Goal: Transaction & Acquisition: Obtain resource

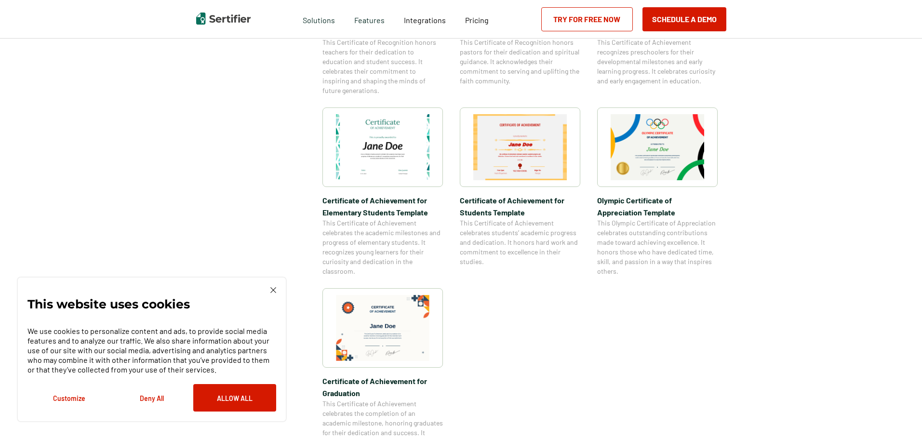
scroll to position [771, 0]
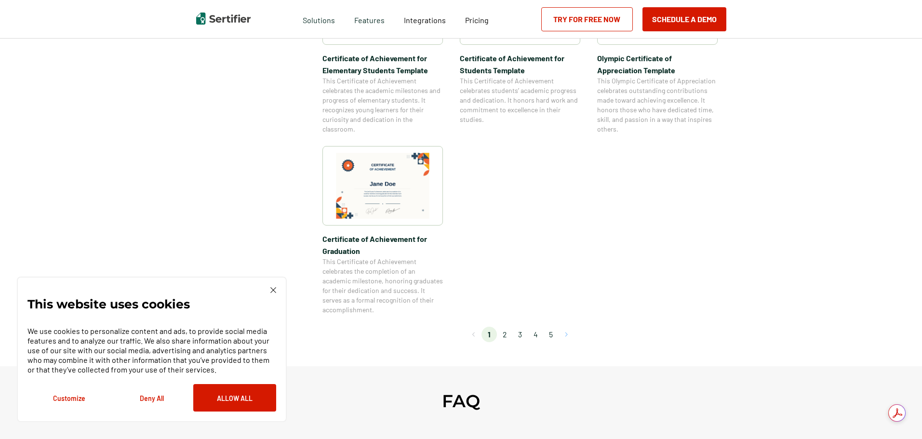
click at [566, 336] on button "Go to next page" at bounding box center [566, 334] width 15 height 15
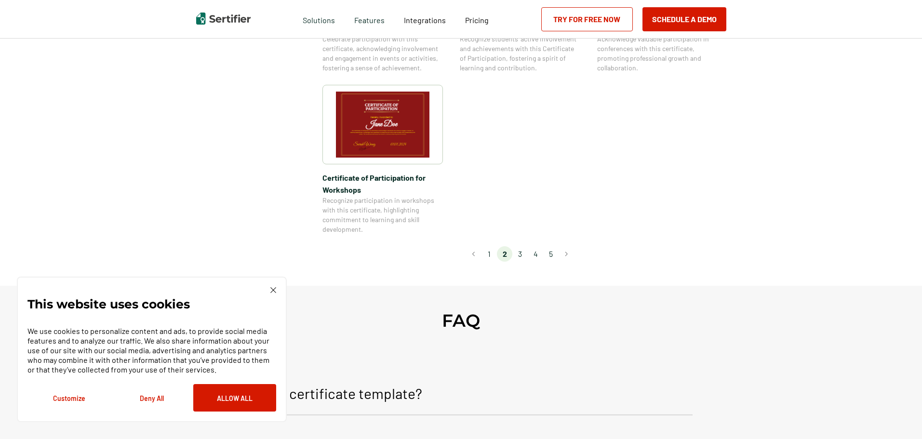
scroll to position [868, 0]
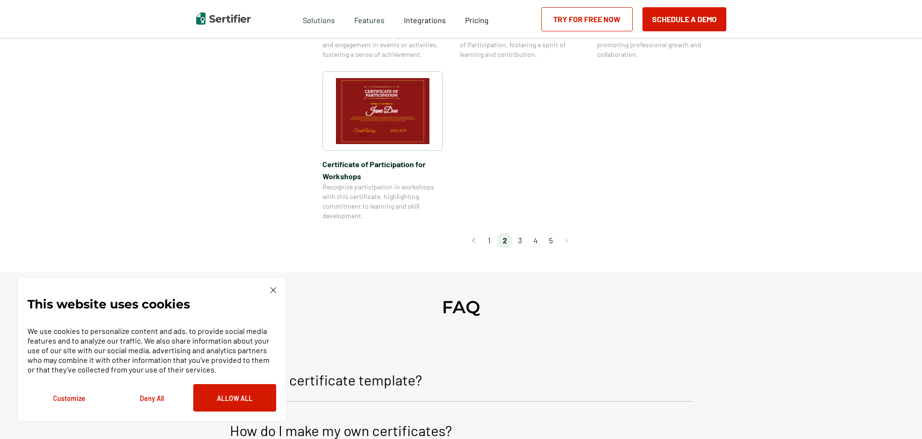
click at [568, 233] on button "Go to next page" at bounding box center [566, 240] width 15 height 15
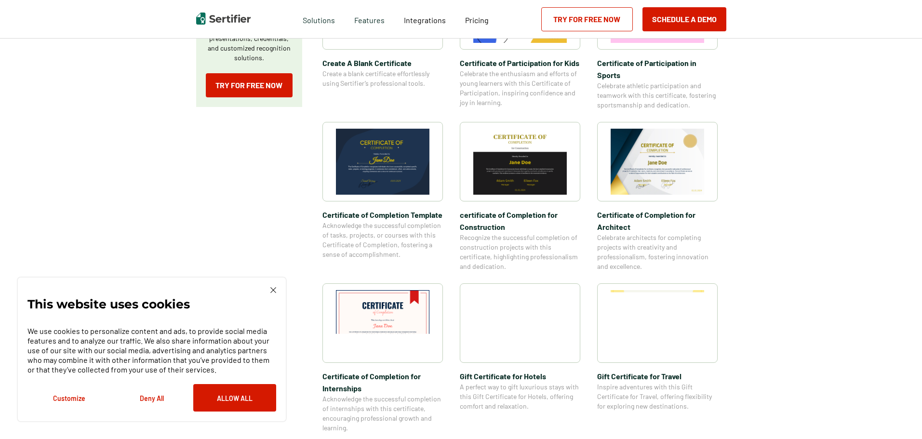
scroll to position [241, 0]
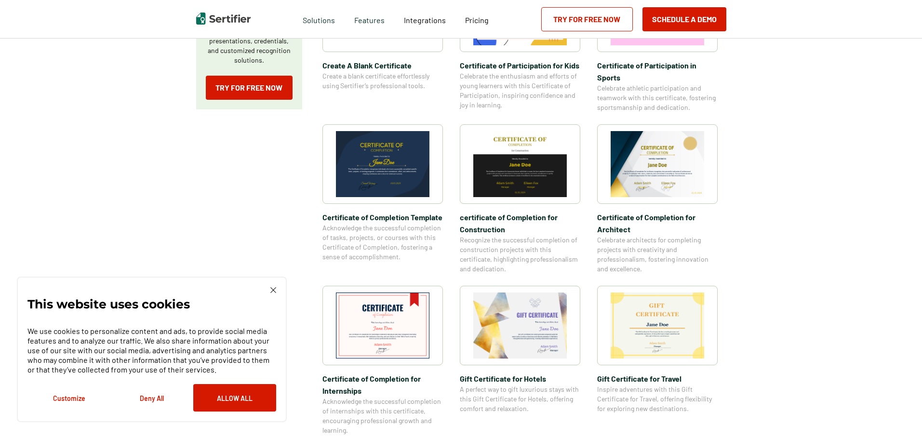
click at [654, 216] on span "Certificate of Completion​ for Architect" at bounding box center [657, 223] width 121 height 24
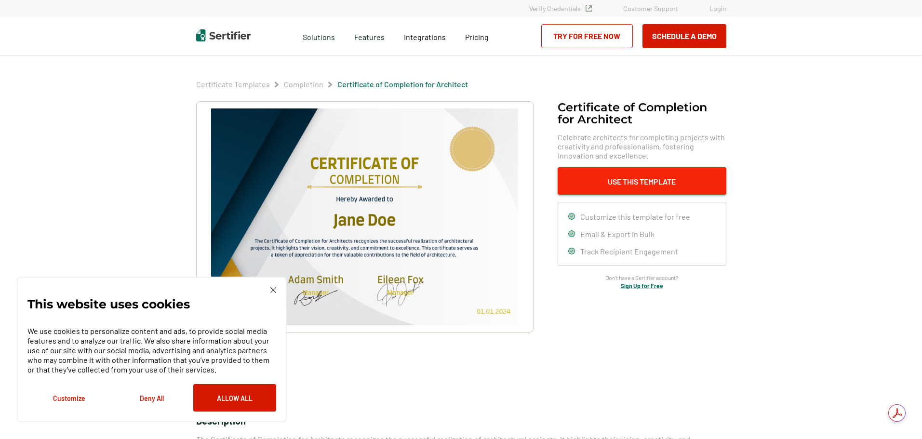
click at [646, 177] on button "Use This Template" at bounding box center [642, 180] width 169 height 27
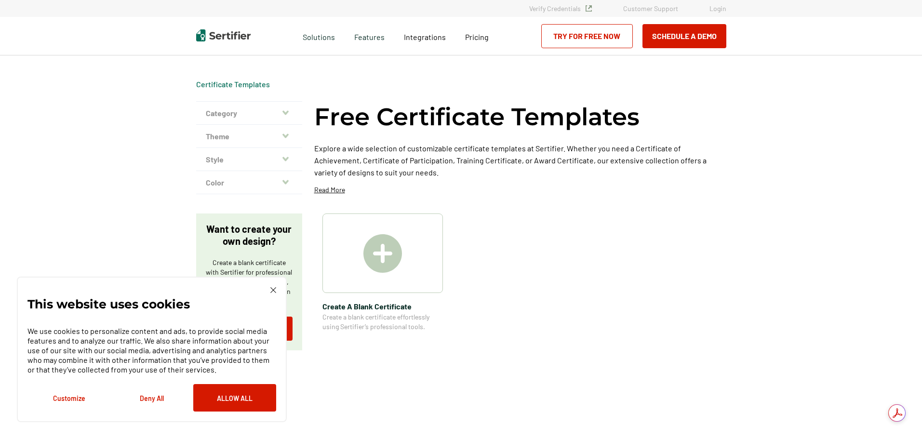
scroll to position [241, 0]
